Goal: Information Seeking & Learning: Learn about a topic

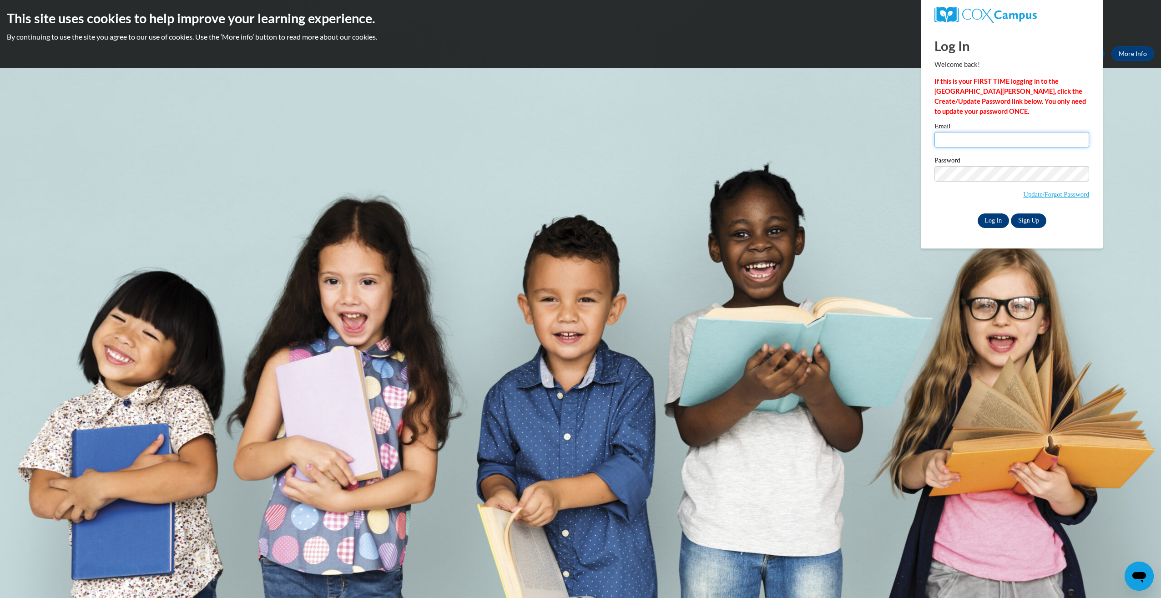
type input "[EMAIL_ADDRESS][DOMAIN_NAME]"
click at [999, 219] on input "Log In" at bounding box center [994, 220] width 32 height 15
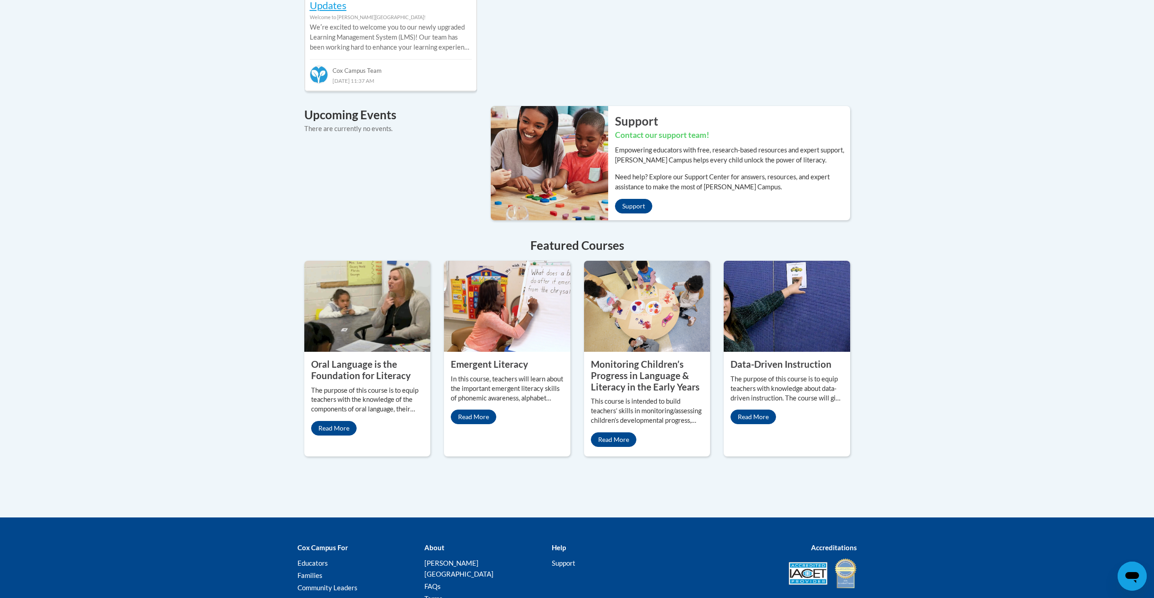
scroll to position [617, 0]
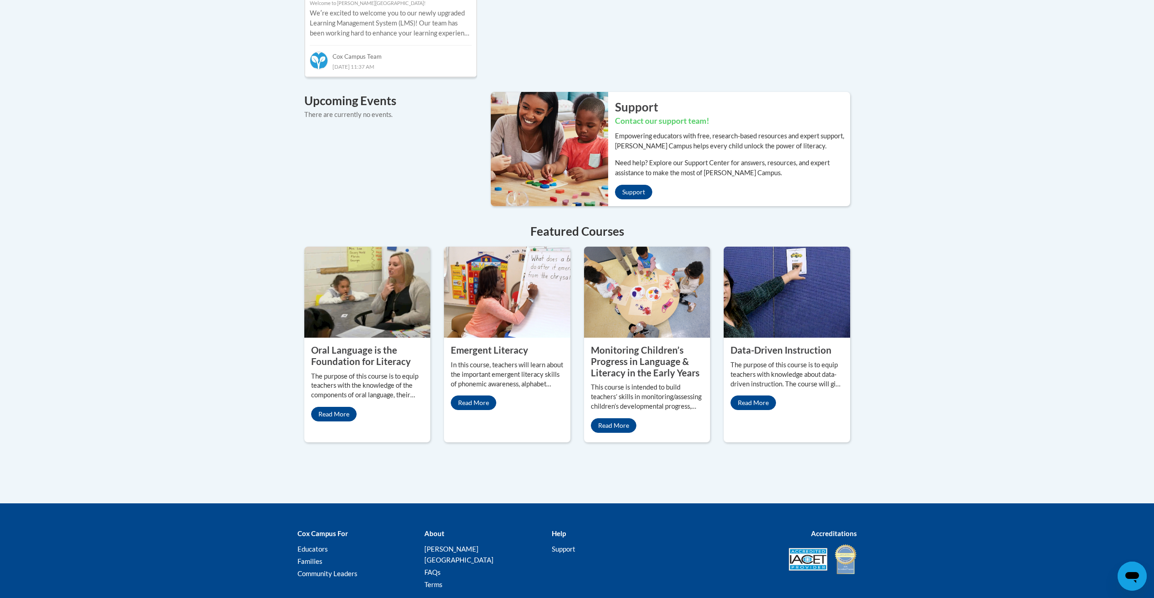
drag, startPoint x: 374, startPoint y: 373, endPoint x: 361, endPoint y: 370, distance: 13.6
click at [361, 372] on p "The purpose of this course is to equip teachers with the knowledge of the compo…" at bounding box center [367, 386] width 113 height 29
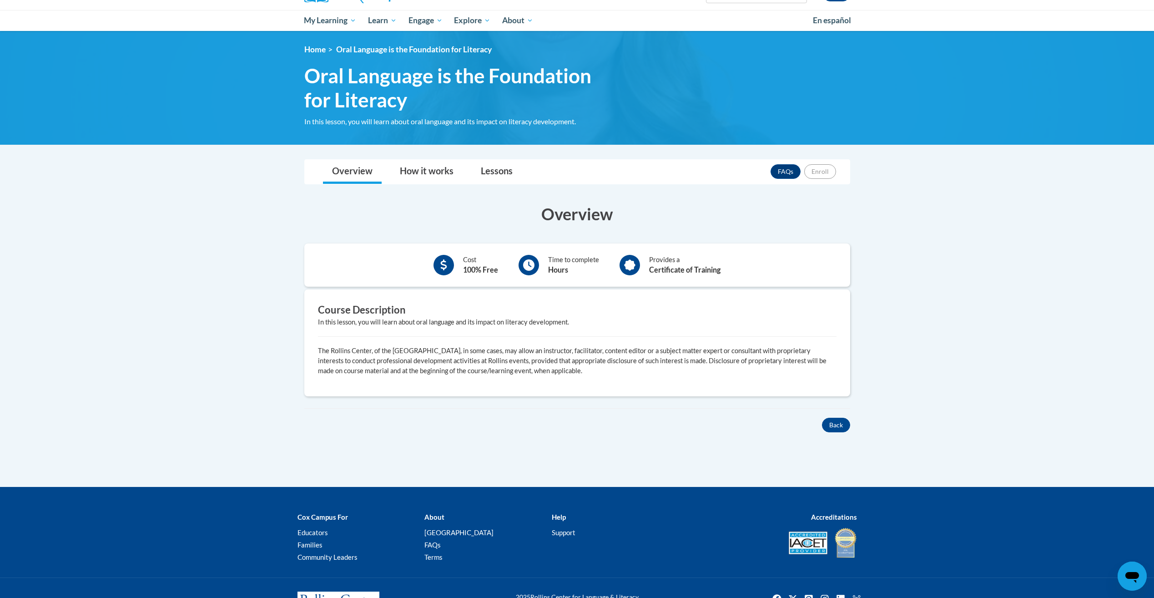
scroll to position [126, 0]
